Goal: Transaction & Acquisition: Purchase product/service

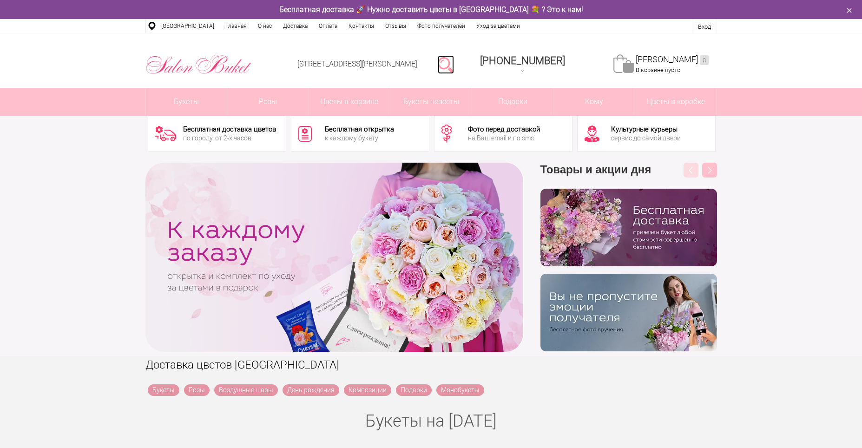
drag, startPoint x: 0, startPoint y: 0, endPoint x: 457, endPoint y: 77, distance: 463.9
click at [454, 68] on link at bounding box center [446, 64] width 16 height 19
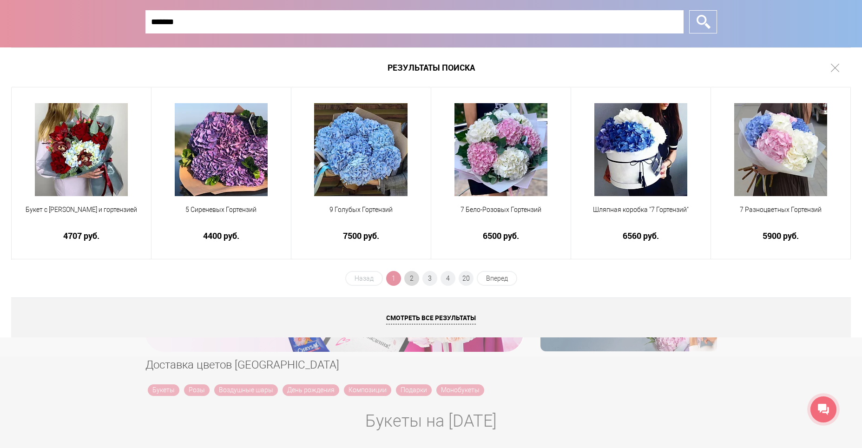
type input "*******"
click at [414, 277] on span "2" at bounding box center [411, 278] width 15 height 15
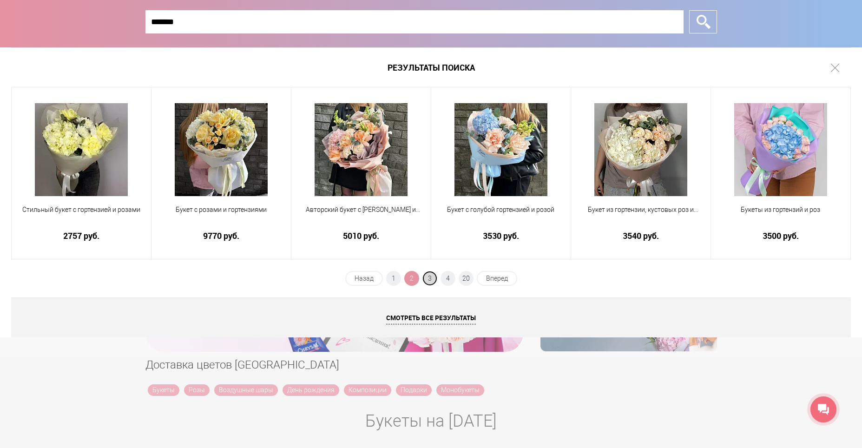
click at [427, 280] on span "3" at bounding box center [430, 278] width 15 height 15
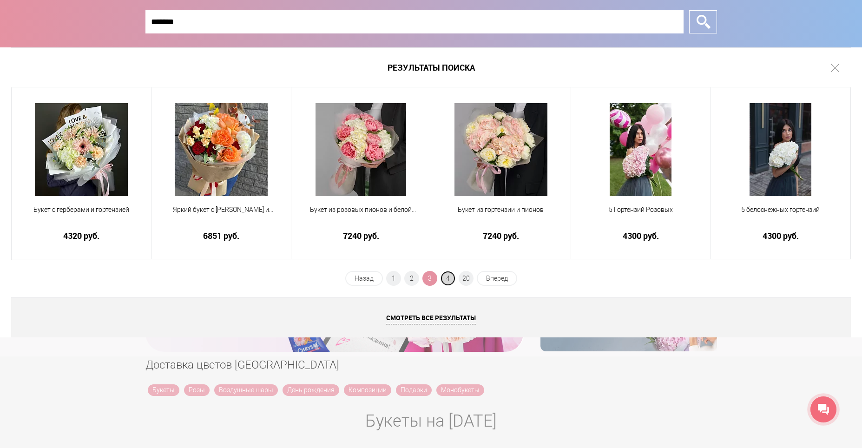
click at [447, 279] on span "4" at bounding box center [448, 278] width 15 height 15
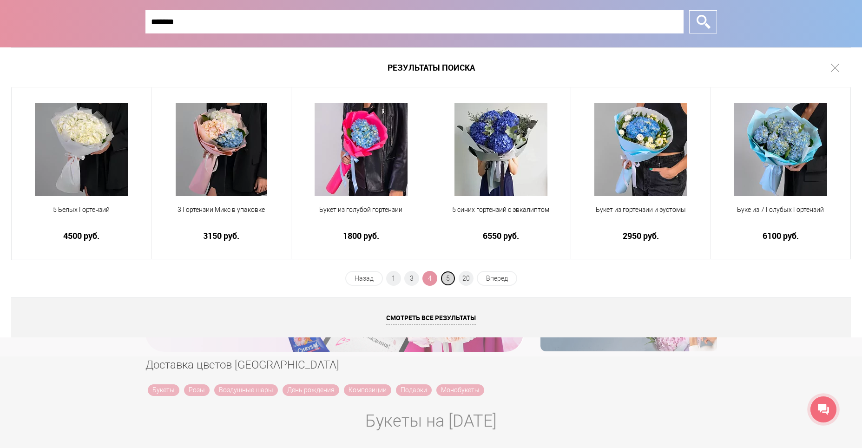
click at [446, 276] on span "5" at bounding box center [448, 278] width 15 height 15
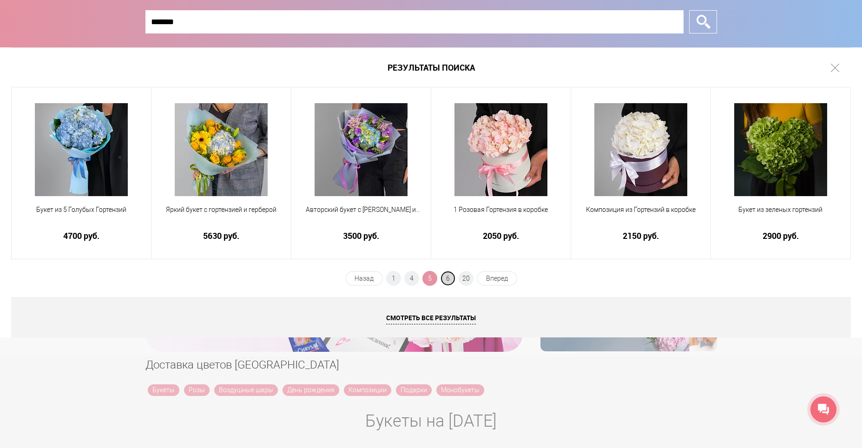
click at [445, 276] on span "6" at bounding box center [448, 278] width 15 height 15
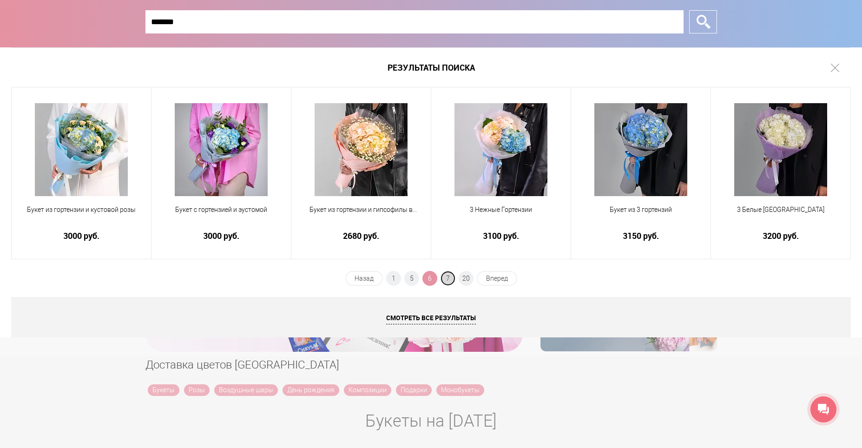
click at [447, 280] on span "7" at bounding box center [448, 278] width 15 height 15
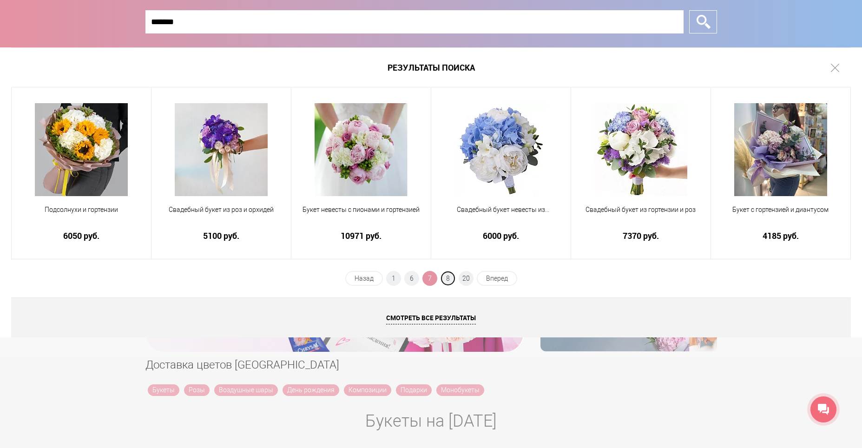
click at [447, 280] on span "8" at bounding box center [448, 278] width 15 height 15
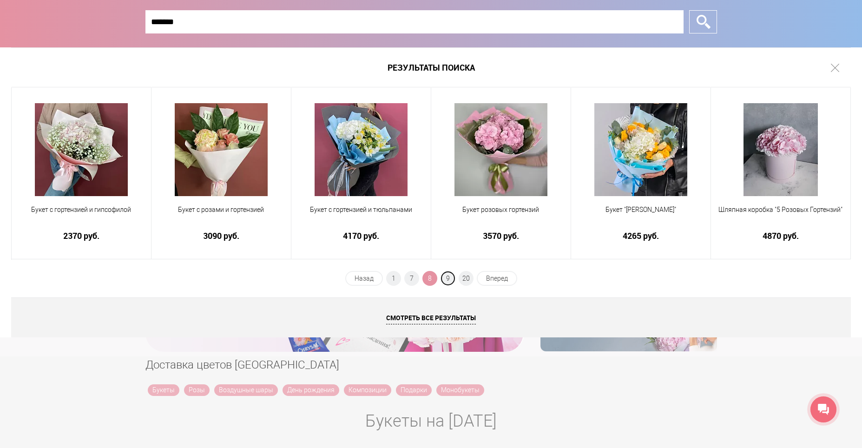
click at [447, 280] on span "9" at bounding box center [448, 278] width 15 height 15
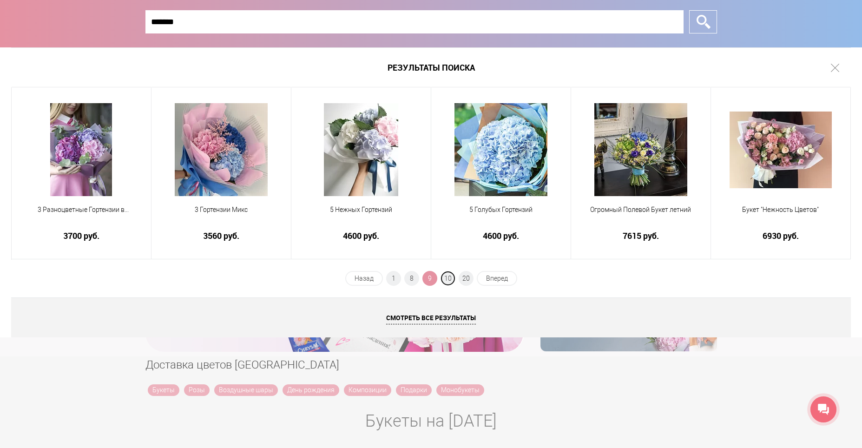
click at [447, 280] on span "10" at bounding box center [448, 278] width 15 height 15
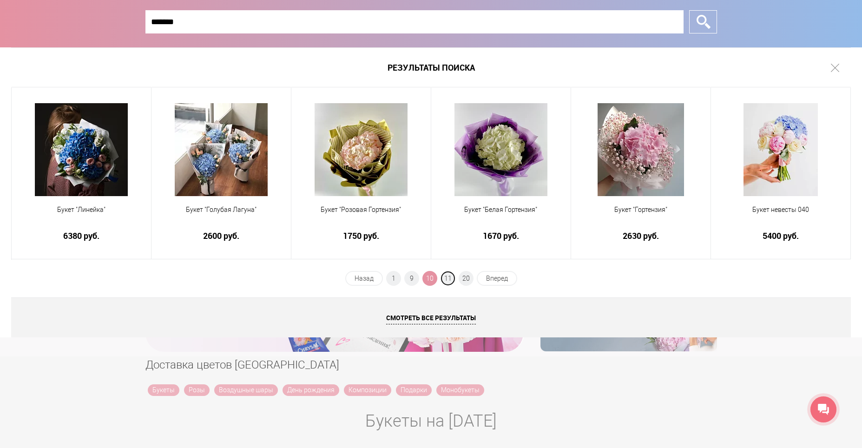
click at [447, 280] on span "11" at bounding box center [448, 278] width 15 height 15
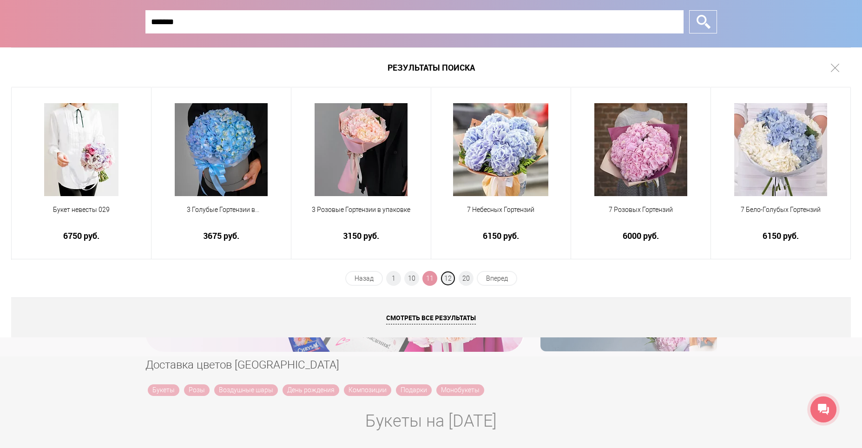
click at [447, 280] on span "12" at bounding box center [448, 278] width 15 height 15
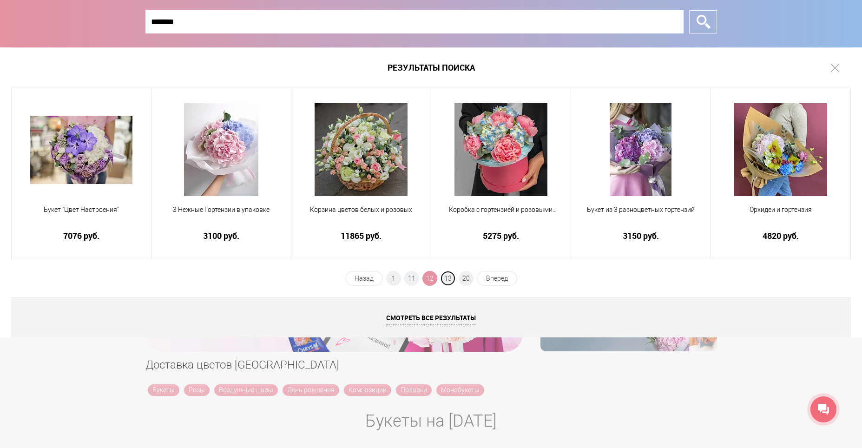
click at [447, 280] on span "13" at bounding box center [448, 278] width 15 height 15
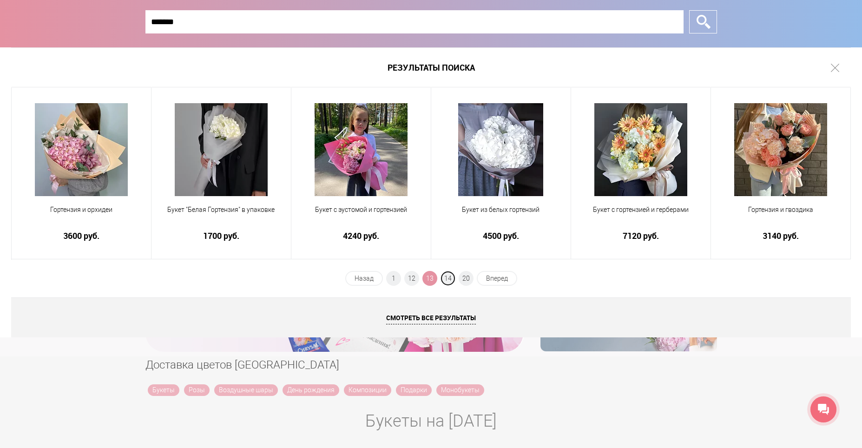
click at [447, 280] on span "14" at bounding box center [448, 278] width 15 height 15
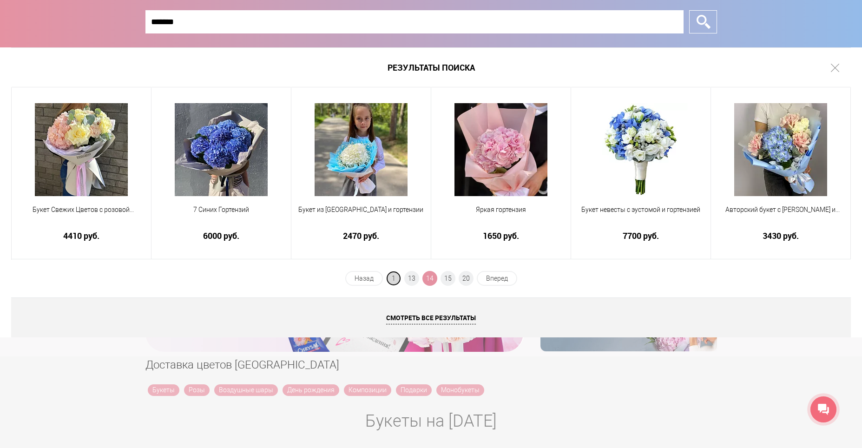
click at [393, 276] on span "1" at bounding box center [393, 278] width 15 height 15
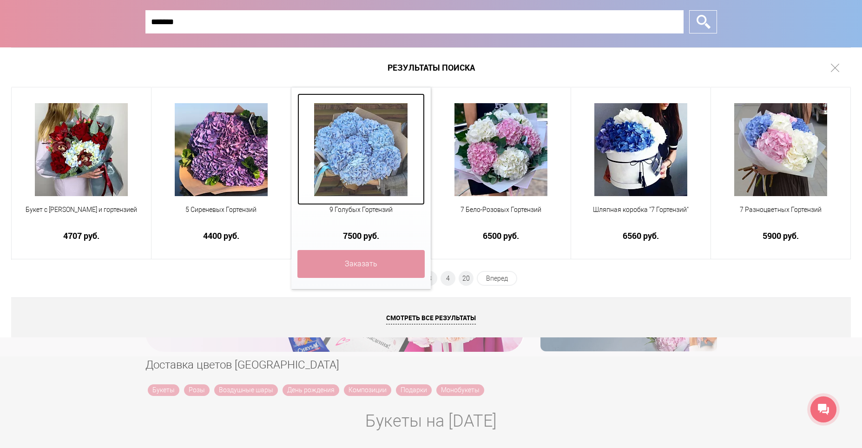
click at [386, 181] on img at bounding box center [360, 149] width 93 height 93
